Goal: Task Accomplishment & Management: Manage account settings

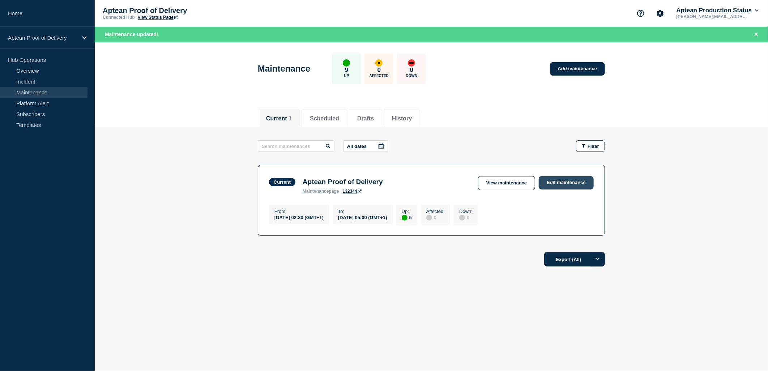
click at [568, 185] on link "Edit maintenance" at bounding box center [565, 182] width 55 height 13
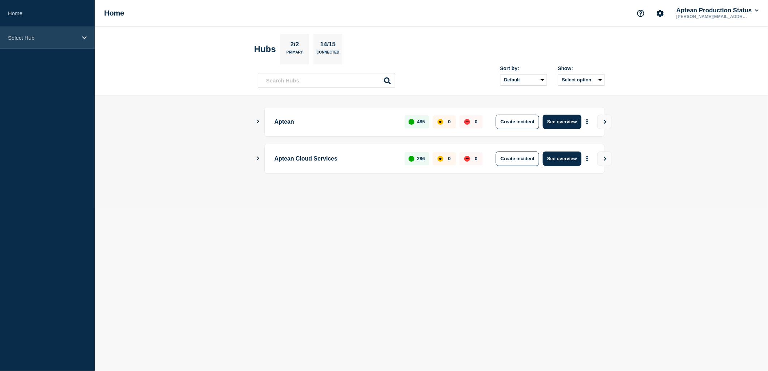
click at [66, 38] on p "Select Hub" at bounding box center [42, 38] width 69 height 6
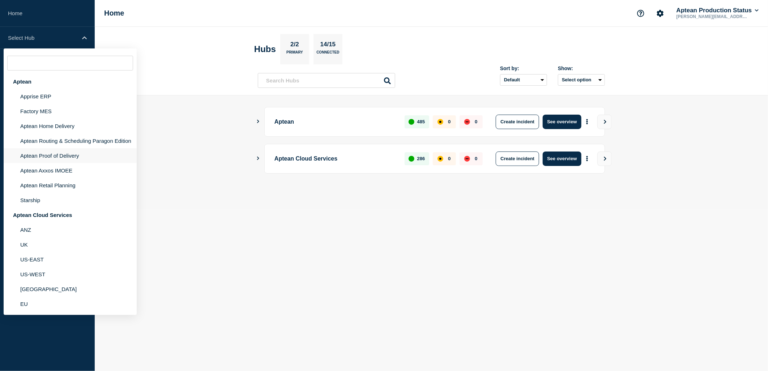
click at [63, 156] on li "Aptean Proof of Delivery" at bounding box center [70, 155] width 133 height 15
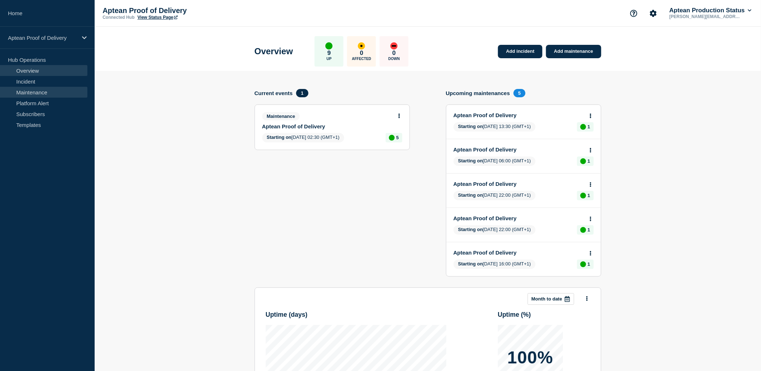
click at [48, 95] on link "Maintenance" at bounding box center [43, 92] width 87 height 11
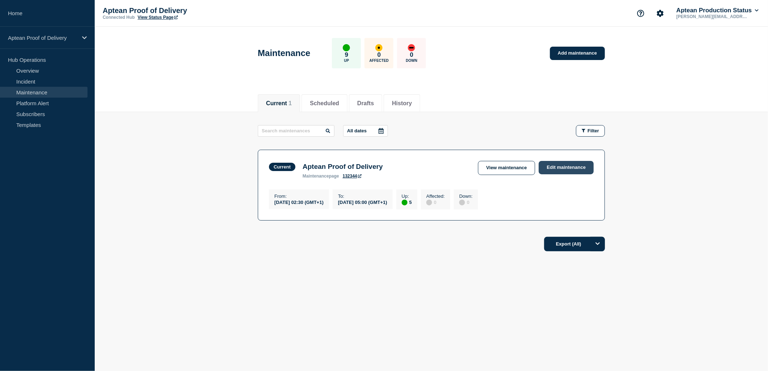
click at [561, 170] on link "Edit maintenance" at bounding box center [565, 167] width 55 height 13
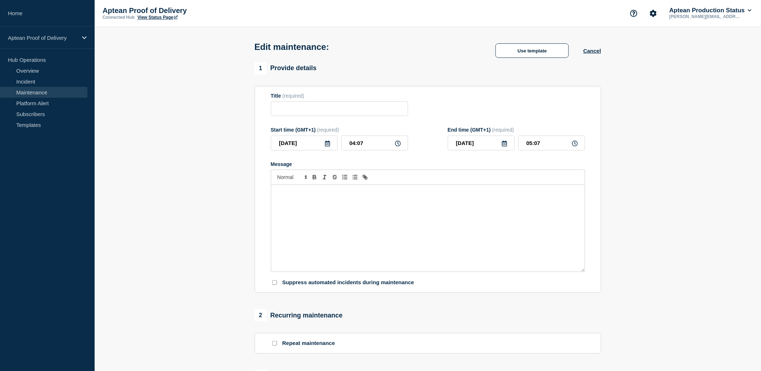
type input "Aptean Proof of Delivery"
type input "02:30"
type input "05:00"
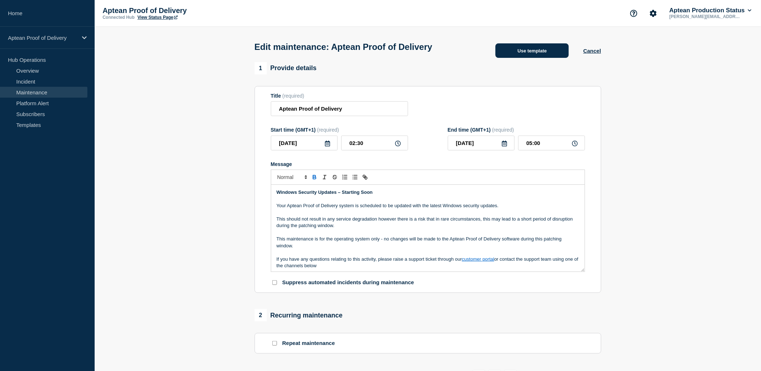
click at [544, 56] on button "Use template" at bounding box center [532, 50] width 73 height 14
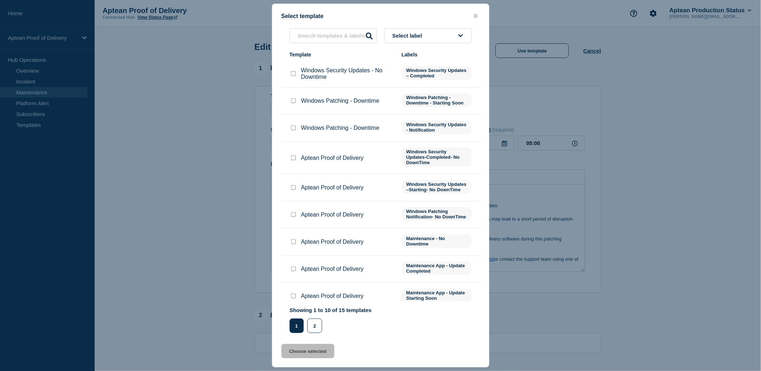
click at [291, 217] on input "Aptean Proof of Delivery checkbox" at bounding box center [293, 214] width 5 height 5
checkbox input "true"
click at [304, 156] on p "Aptean Proof of Delivery" at bounding box center [332, 158] width 63 height 7
click at [297, 159] on div at bounding box center [293, 157] width 7 height 7
click at [295, 159] on input "Aptean Proof of Delivery checkbox" at bounding box center [293, 157] width 5 height 5
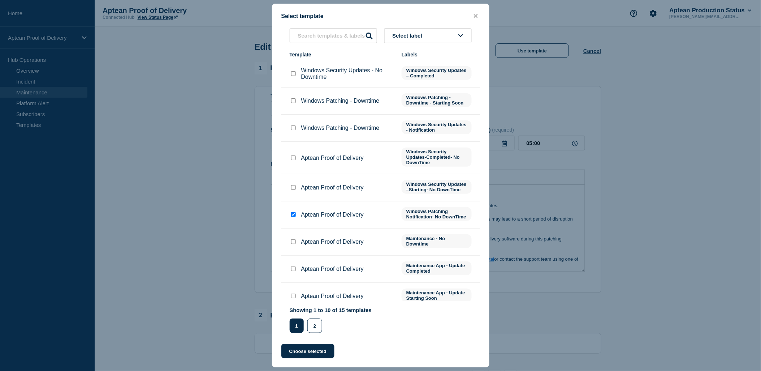
checkbox input "true"
checkbox input "false"
click at [299, 352] on button "Choose selected" at bounding box center [308, 351] width 53 height 14
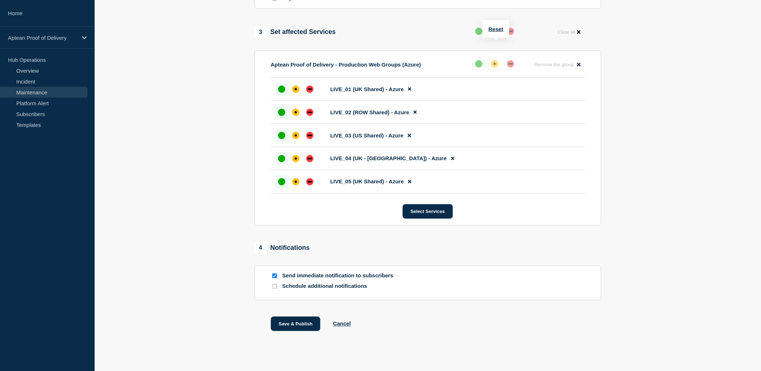
scroll to position [368, 0]
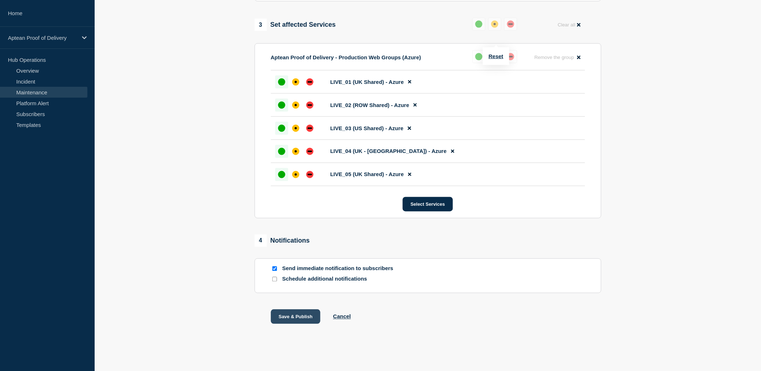
click at [296, 317] on button "Save & Publish" at bounding box center [296, 316] width 50 height 14
